Goal: Use online tool/utility

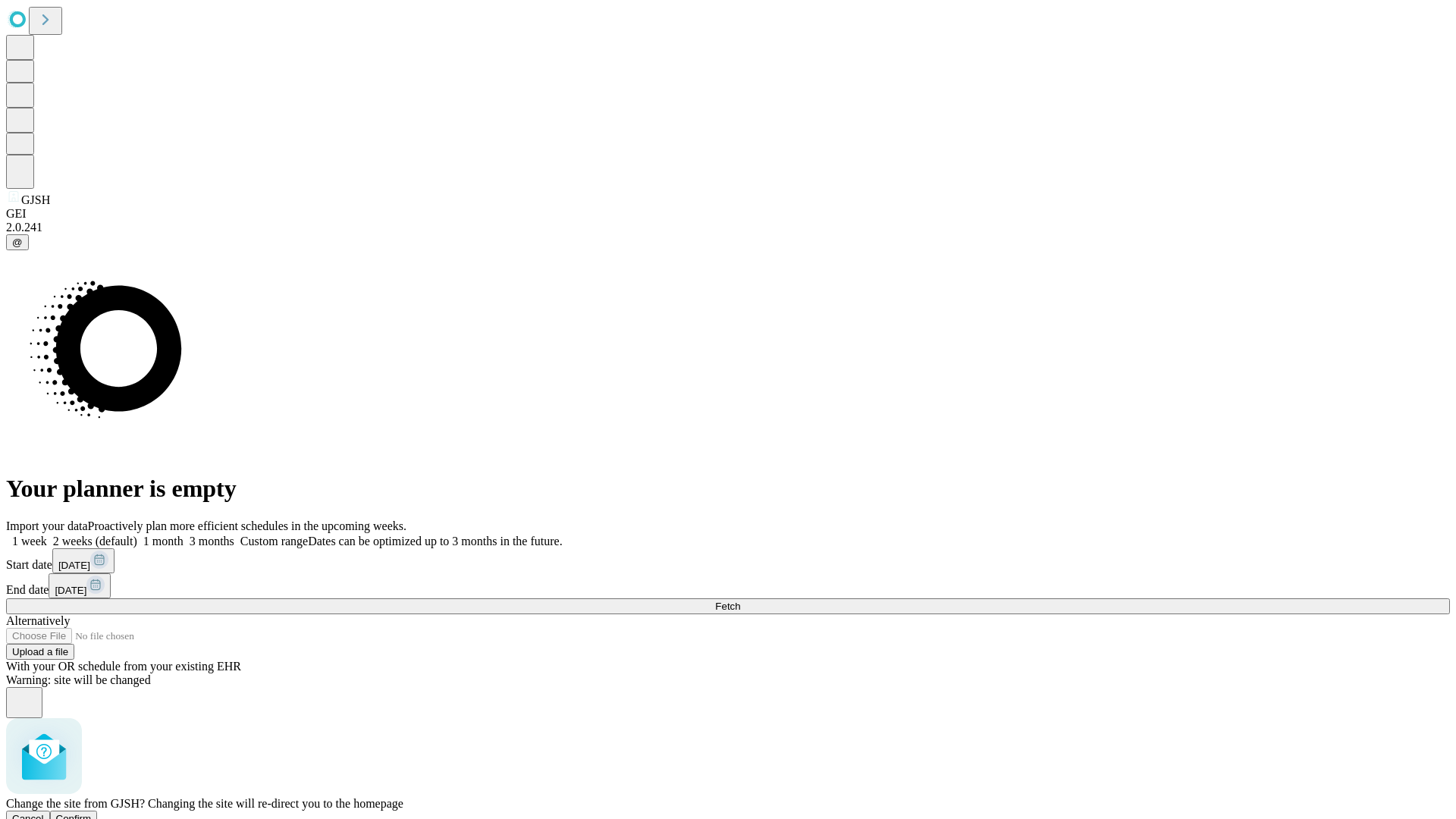
click at [92, 813] on span "Confirm" at bounding box center [74, 819] width 35 height 12
click at [47, 535] on label "1 week" at bounding box center [27, 540] width 41 height 13
click at [740, 600] on span "Fetch" at bounding box center [728, 606] width 25 height 12
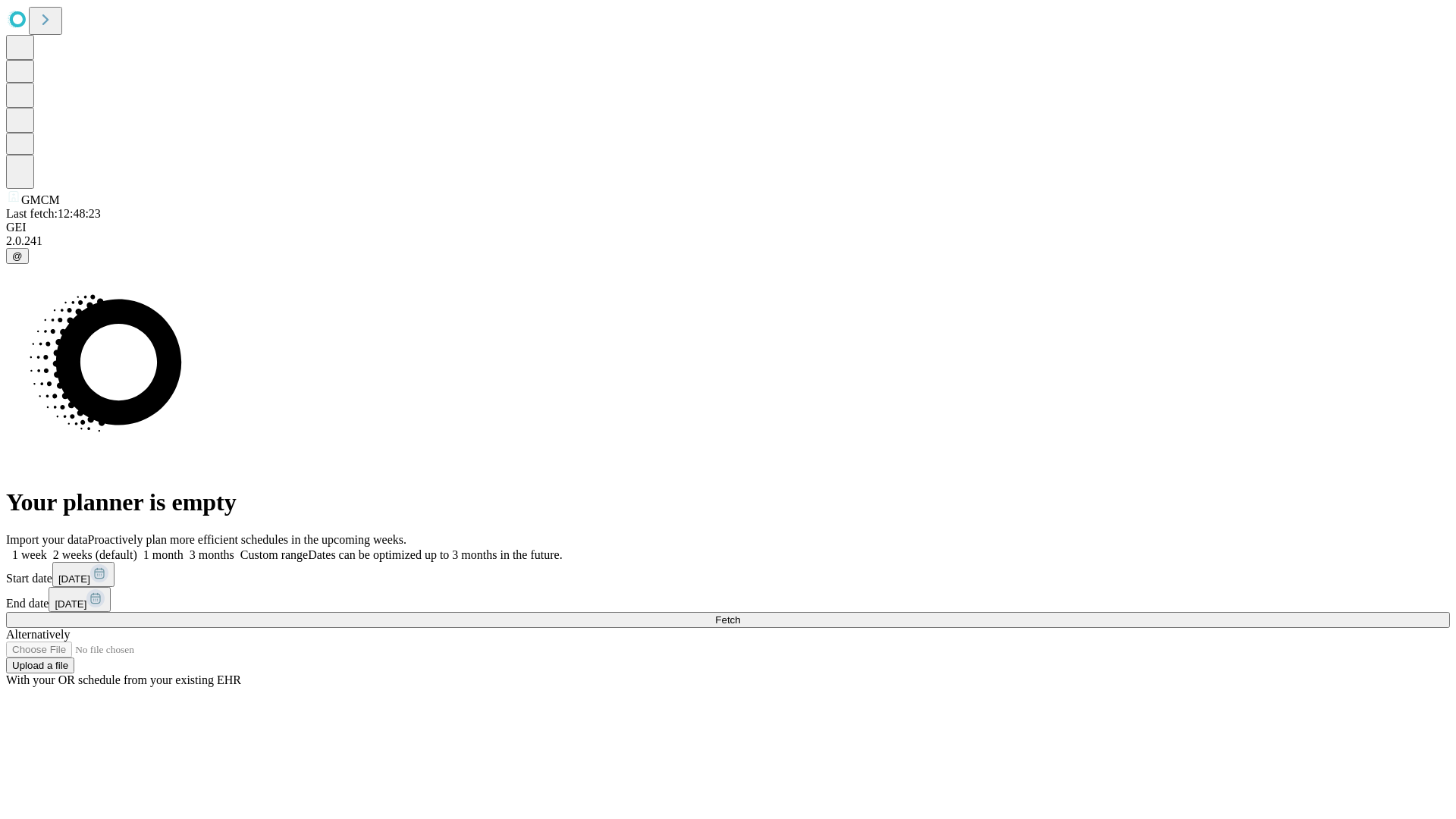
click at [47, 548] on label "1 week" at bounding box center [27, 554] width 41 height 13
click at [740, 614] on span "Fetch" at bounding box center [728, 620] width 25 height 12
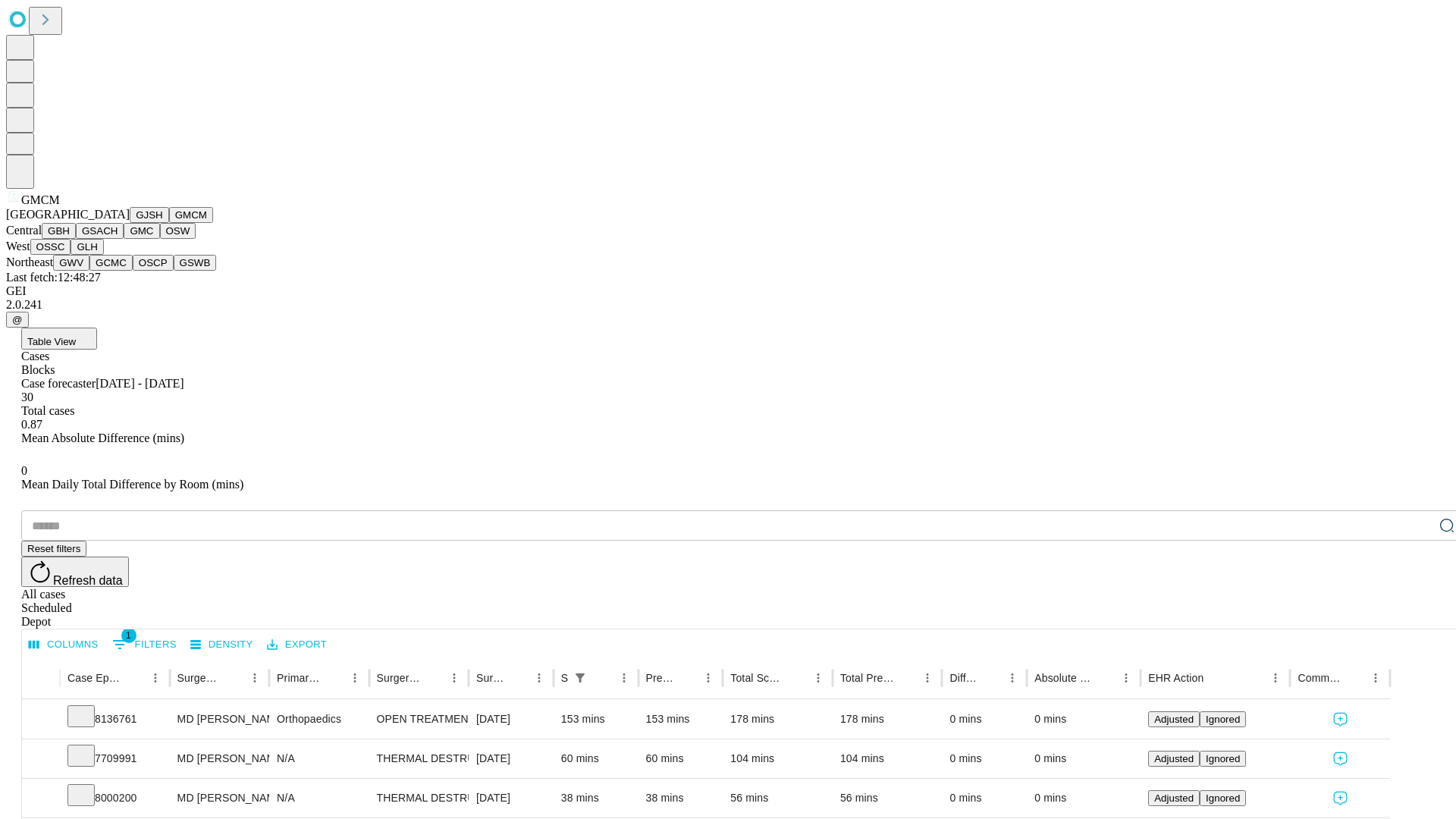
click at [76, 239] on button "GBH" at bounding box center [58, 231] width 34 height 16
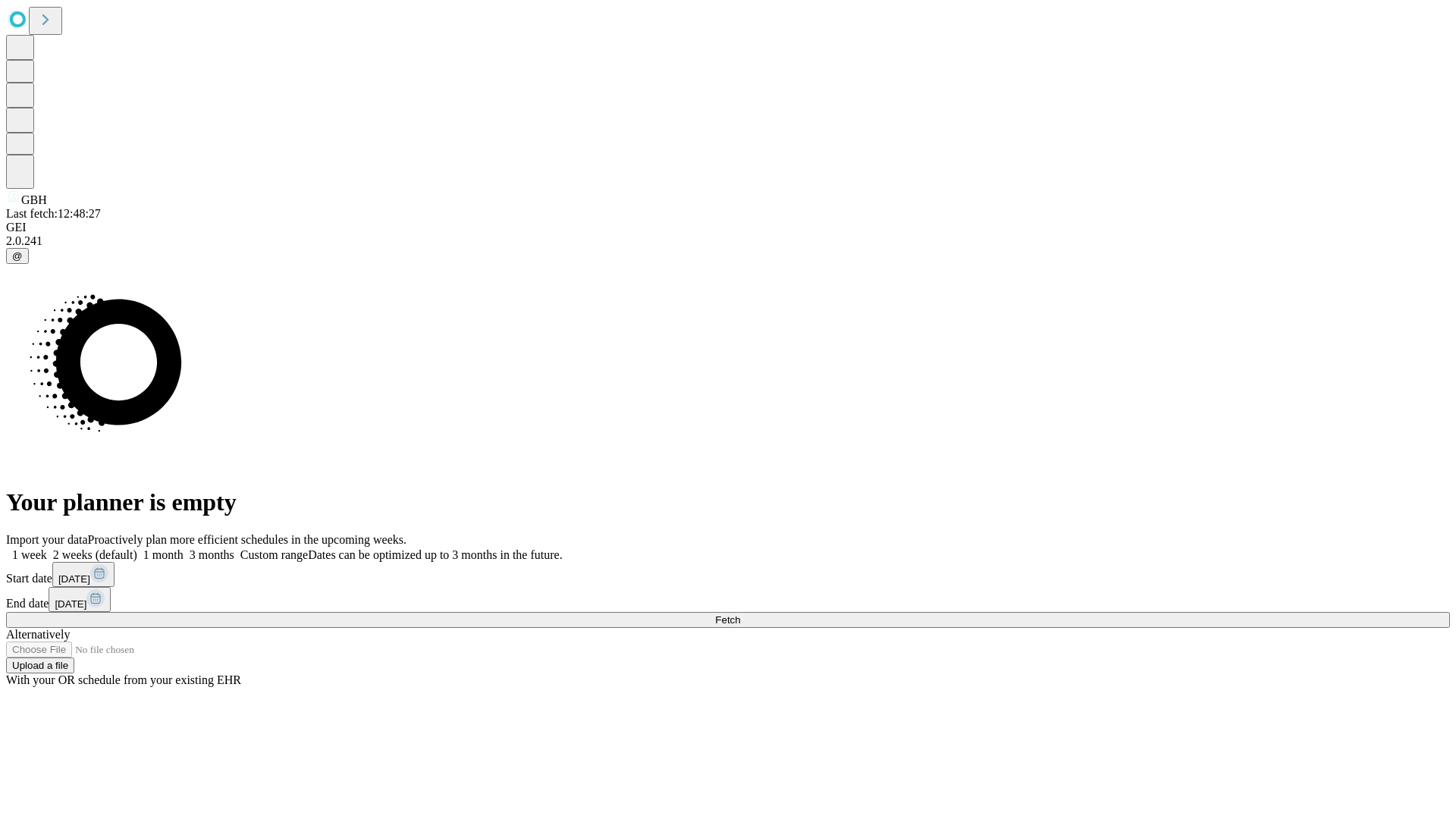
click at [47, 548] on label "1 week" at bounding box center [27, 554] width 41 height 13
click at [740, 614] on span "Fetch" at bounding box center [728, 620] width 25 height 12
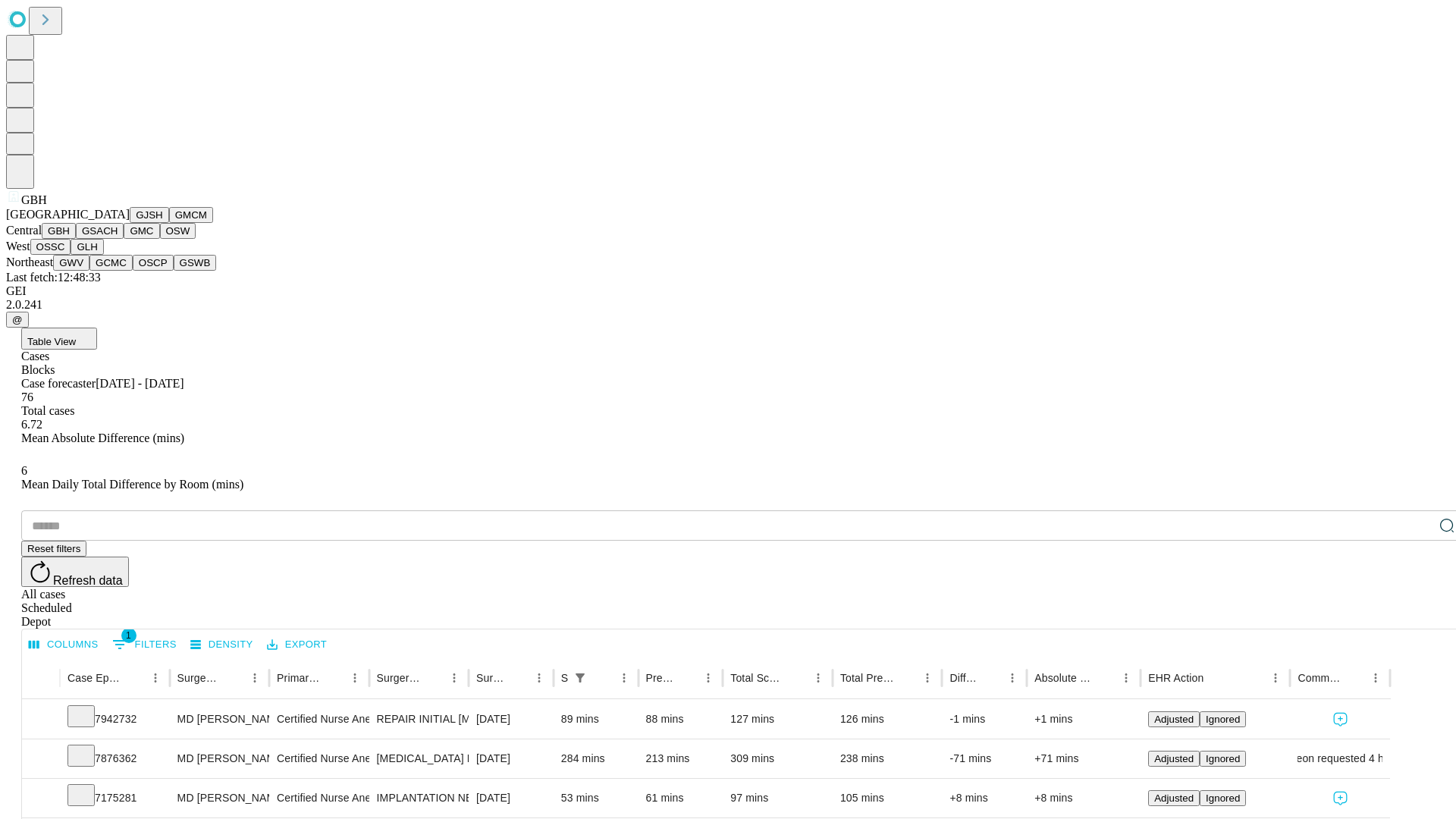
click at [117, 239] on button "GSACH" at bounding box center [99, 231] width 48 height 16
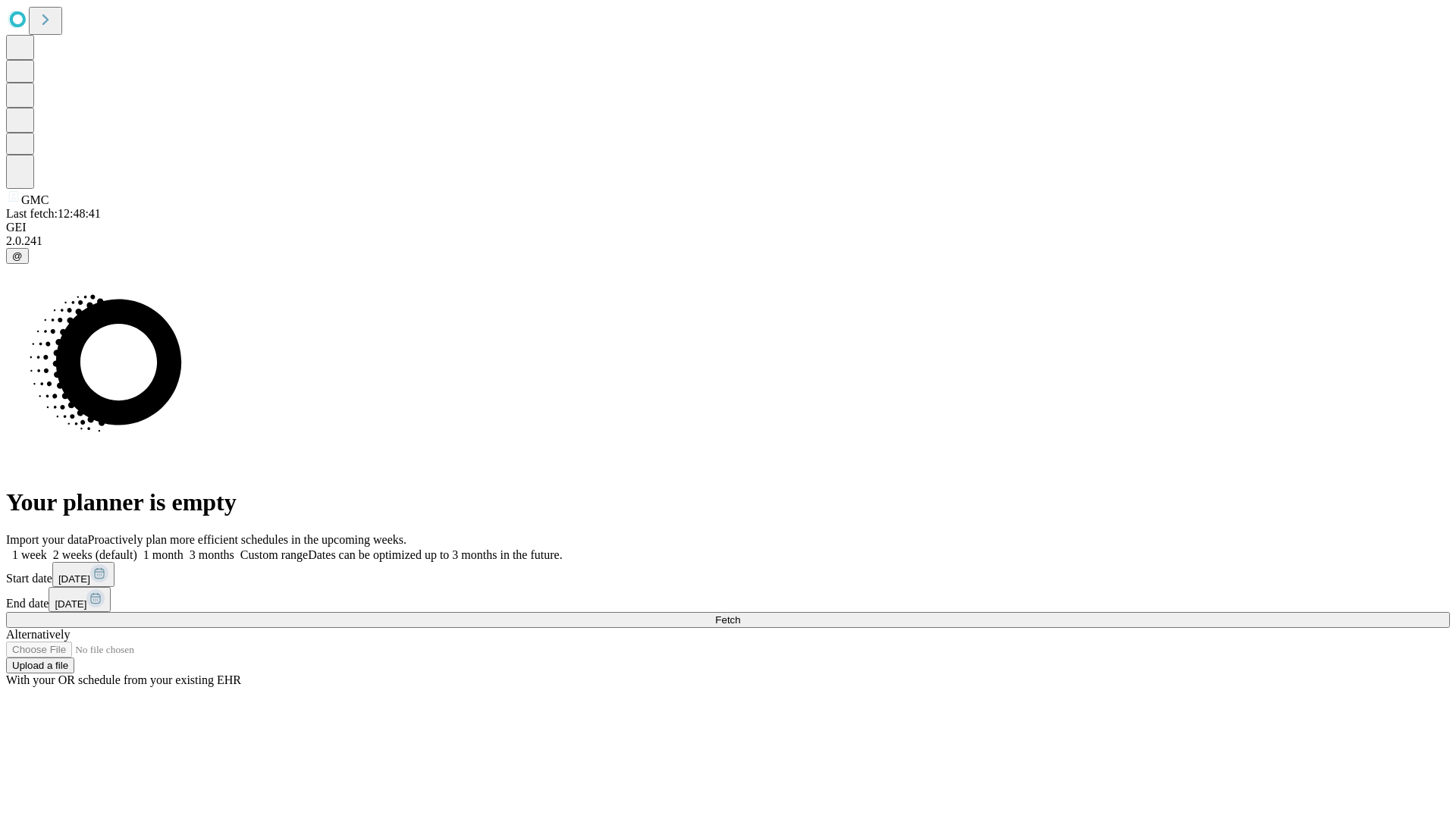
click at [740, 614] on span "Fetch" at bounding box center [728, 620] width 25 height 12
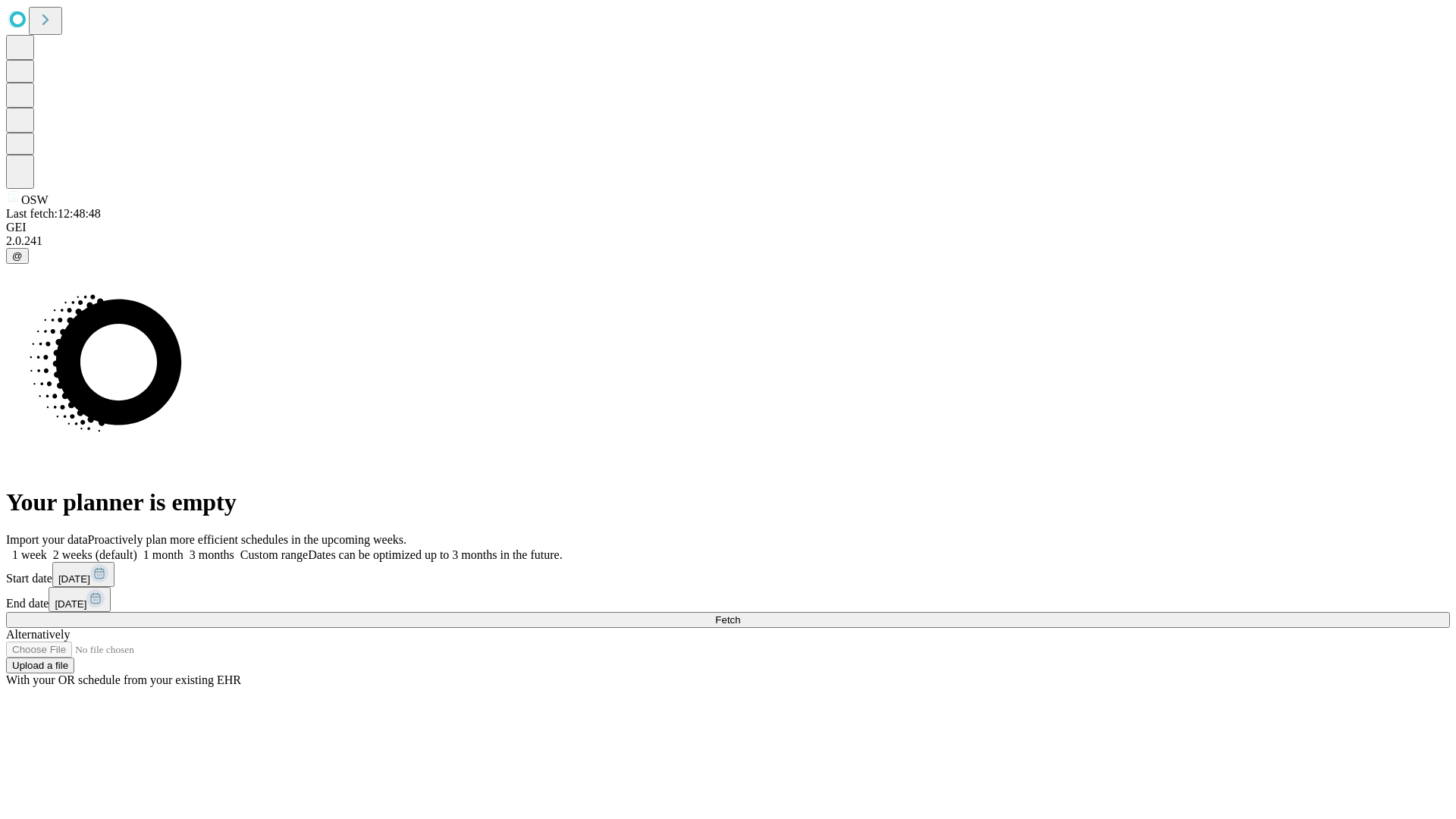
click at [740, 614] on span "Fetch" at bounding box center [728, 620] width 25 height 12
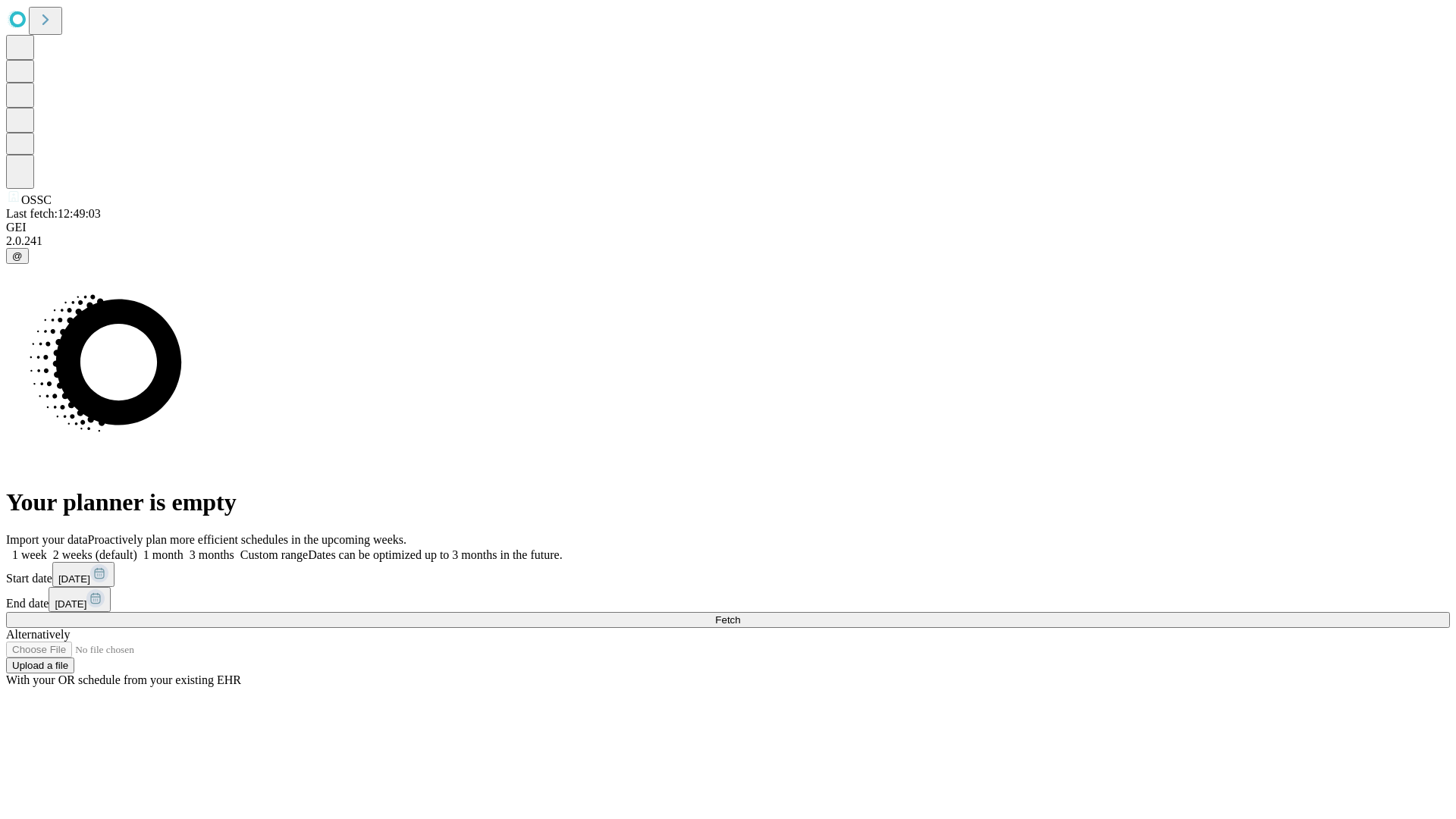
click at [47, 548] on label "1 week" at bounding box center [27, 554] width 41 height 13
click at [740, 614] on span "Fetch" at bounding box center [728, 620] width 25 height 12
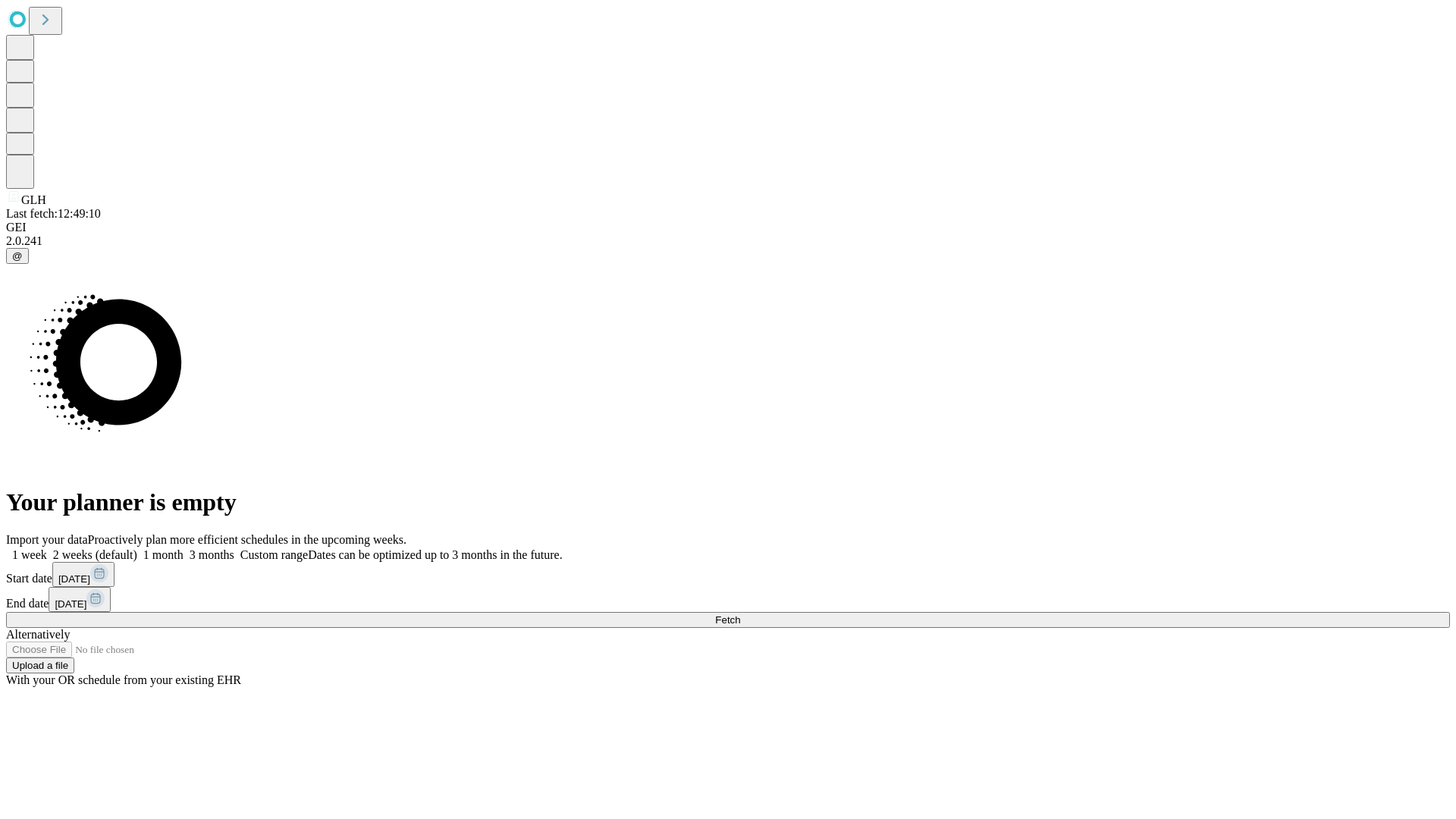
click at [47, 548] on label "1 week" at bounding box center [27, 554] width 41 height 13
click at [740, 614] on span "Fetch" at bounding box center [728, 620] width 25 height 12
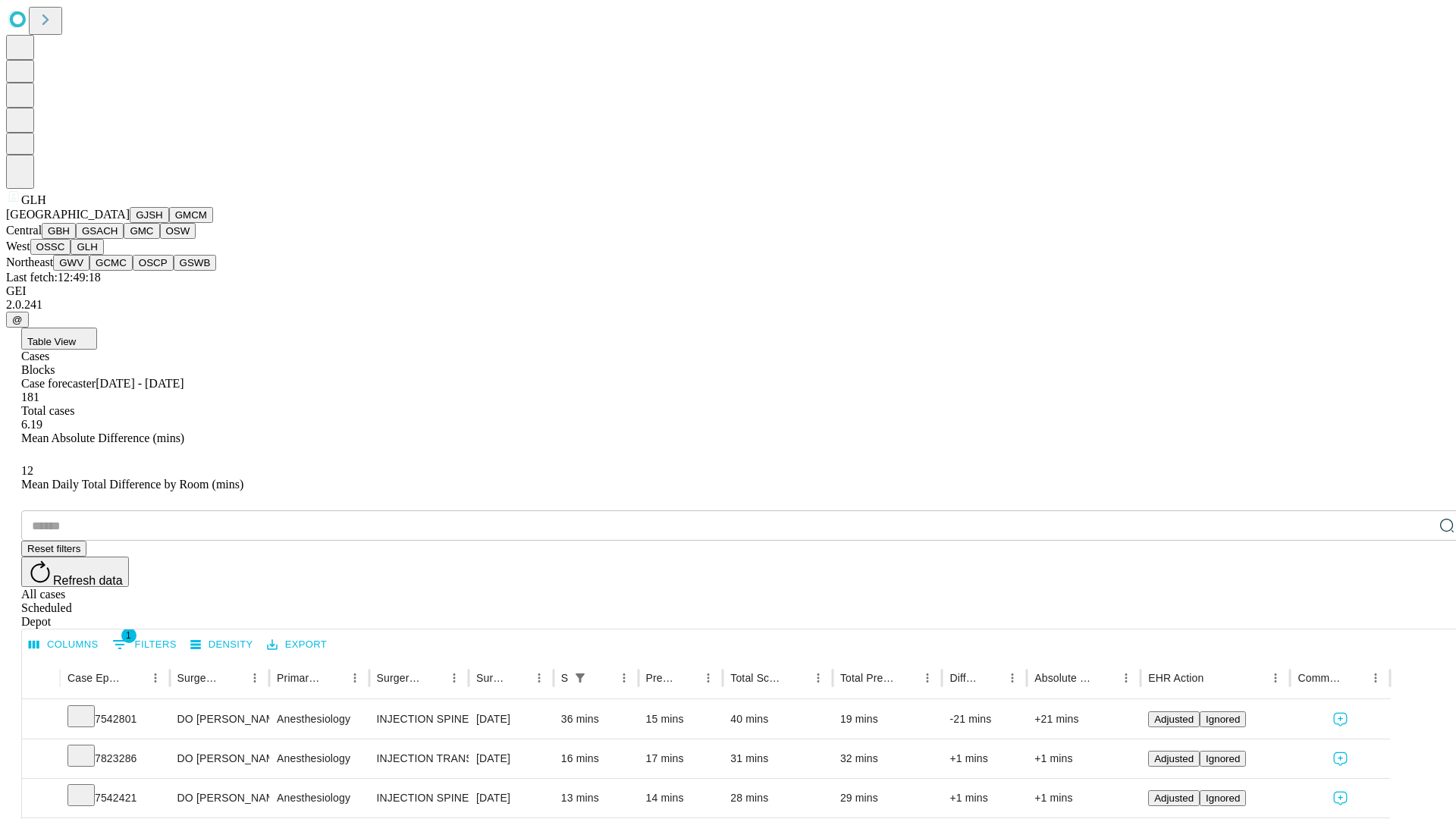
click at [90, 271] on button "GWV" at bounding box center [71, 263] width 36 height 16
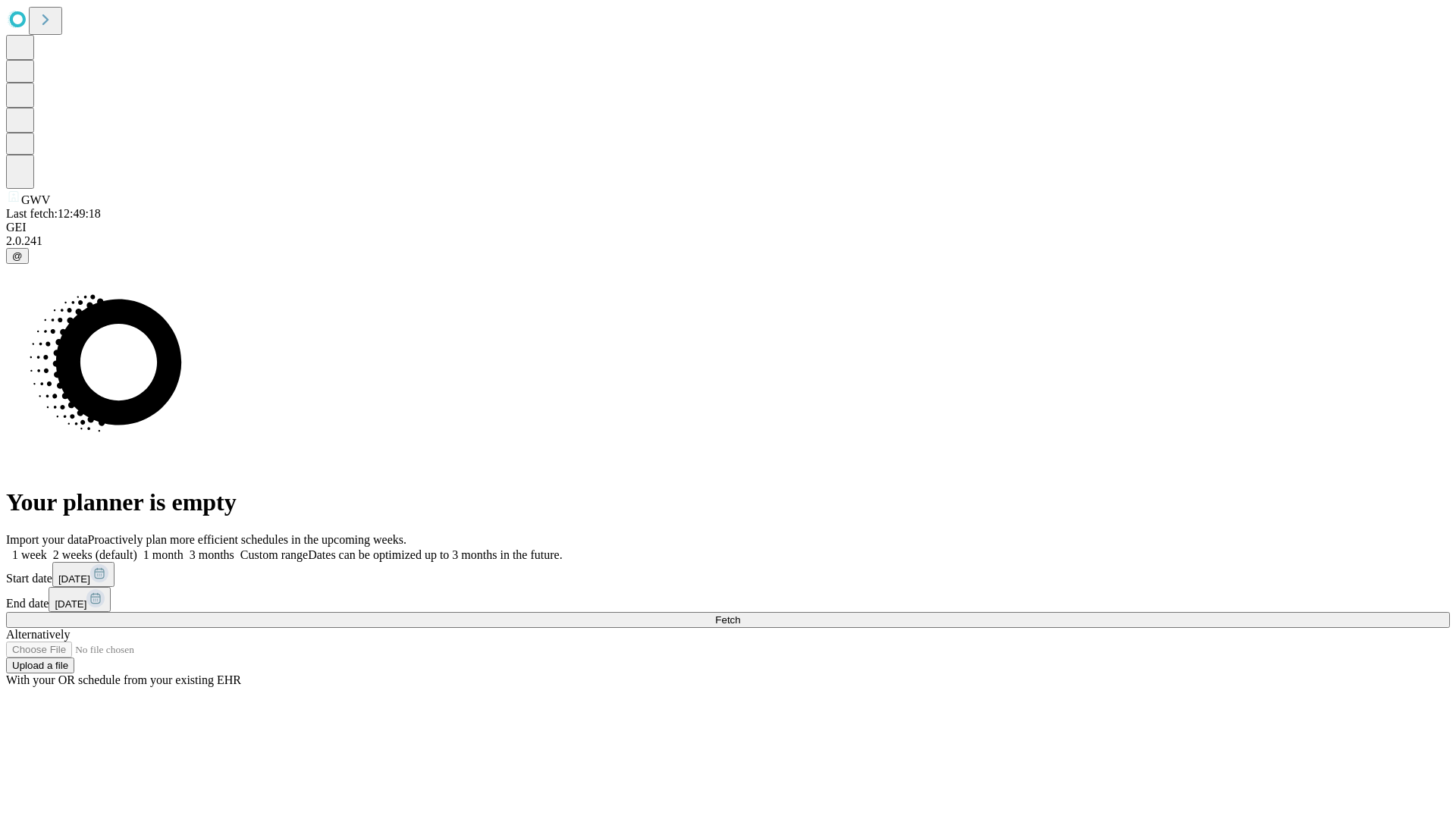
click at [47, 548] on label "1 week" at bounding box center [27, 554] width 41 height 13
click at [740, 614] on span "Fetch" at bounding box center [728, 620] width 25 height 12
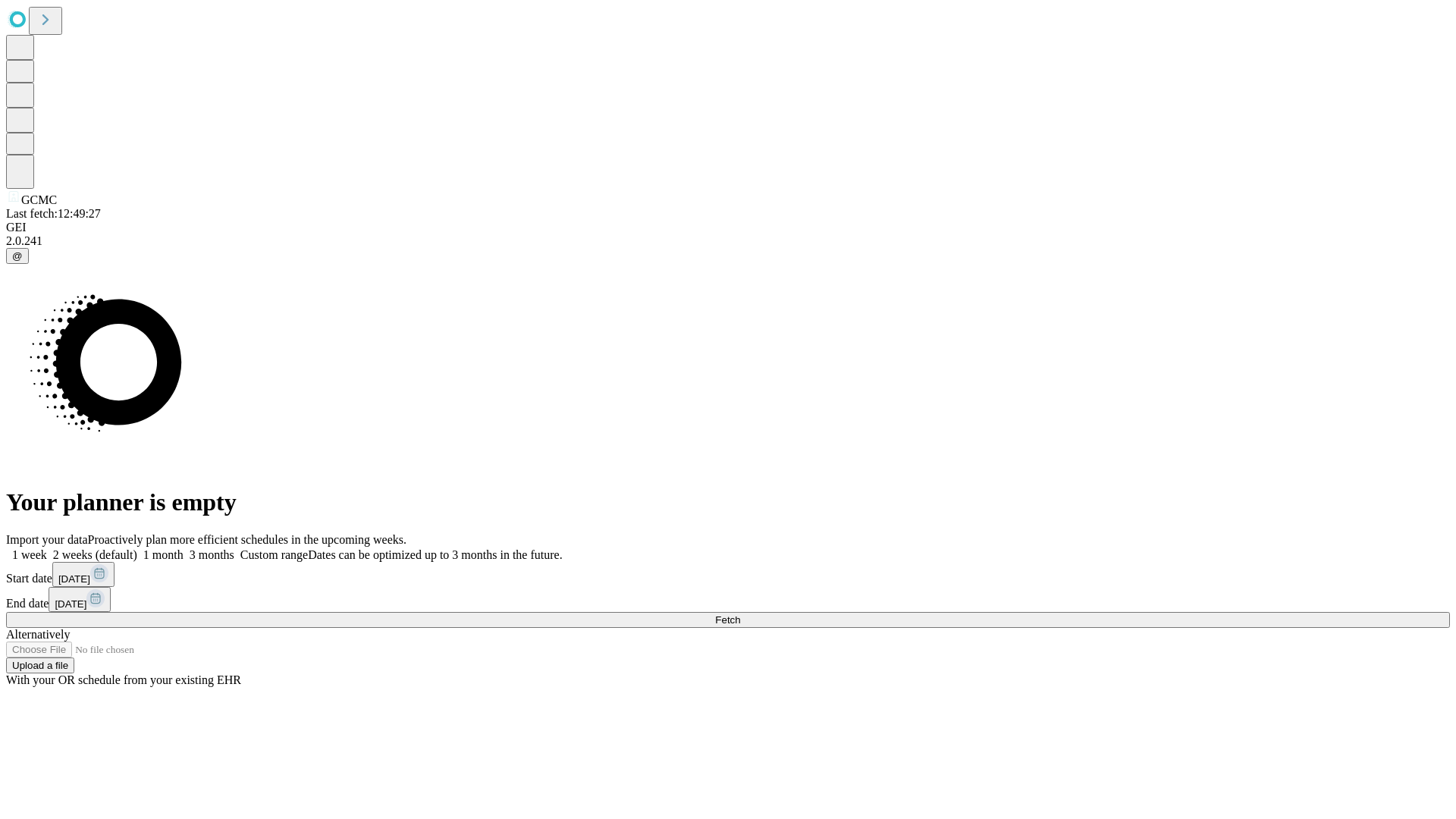
click at [47, 548] on label "1 week" at bounding box center [27, 554] width 41 height 13
click at [740, 614] on span "Fetch" at bounding box center [728, 620] width 25 height 12
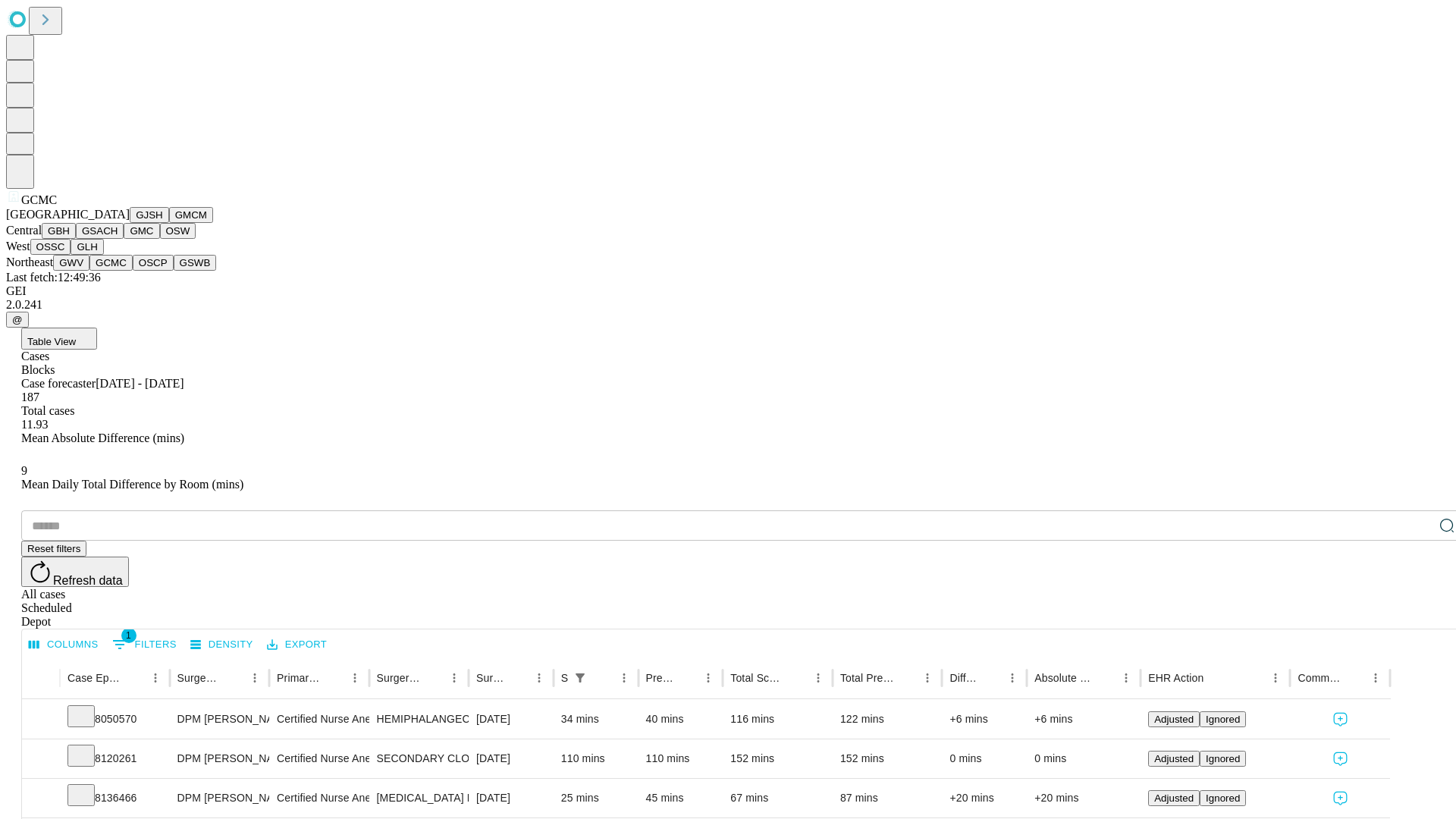
click at [133, 271] on button "OSCP" at bounding box center [154, 263] width 41 height 16
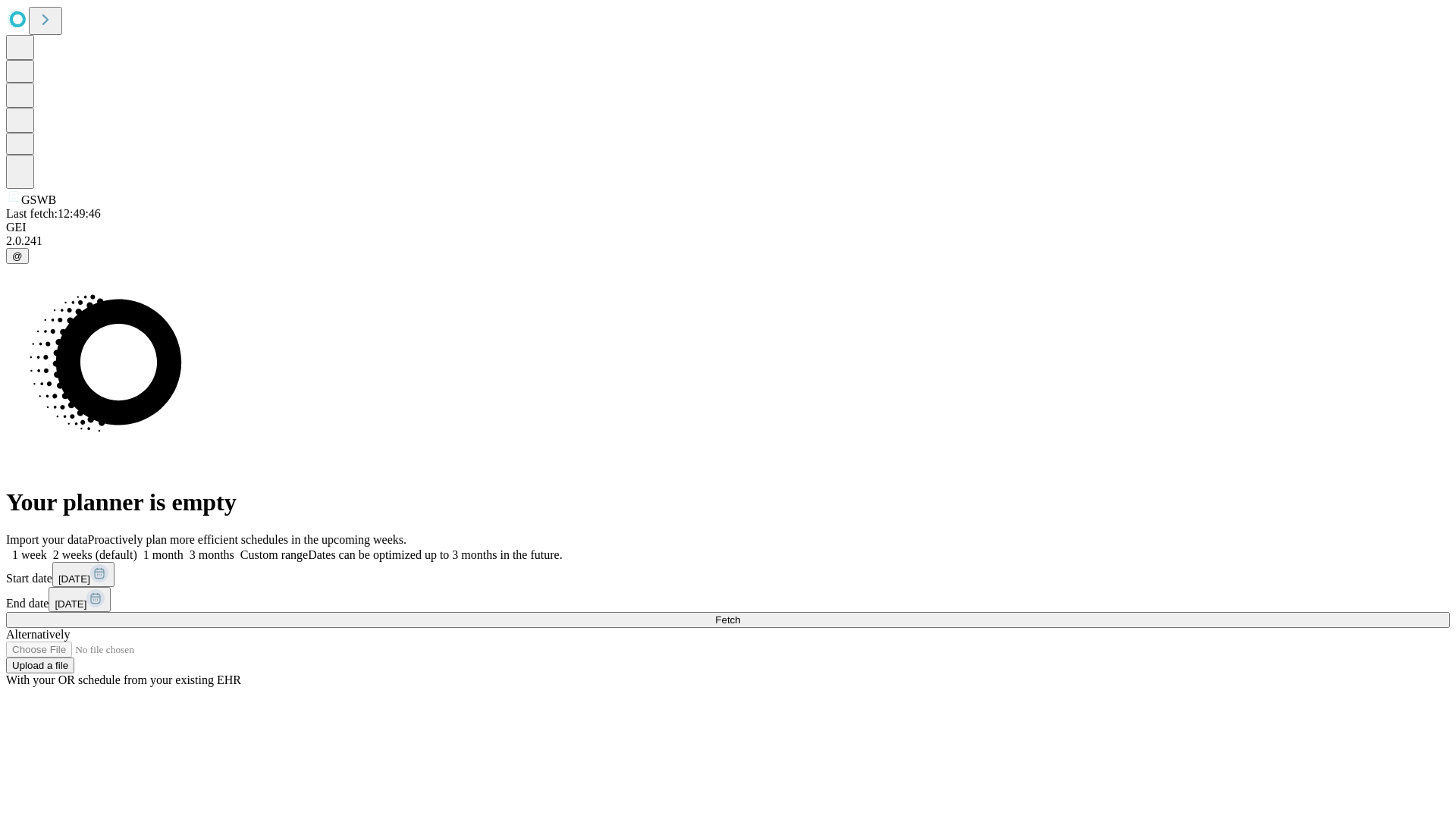
click at [47, 548] on label "1 week" at bounding box center [27, 554] width 41 height 13
click at [740, 614] on span "Fetch" at bounding box center [728, 620] width 25 height 12
